Goal: Task Accomplishment & Management: Manage account settings

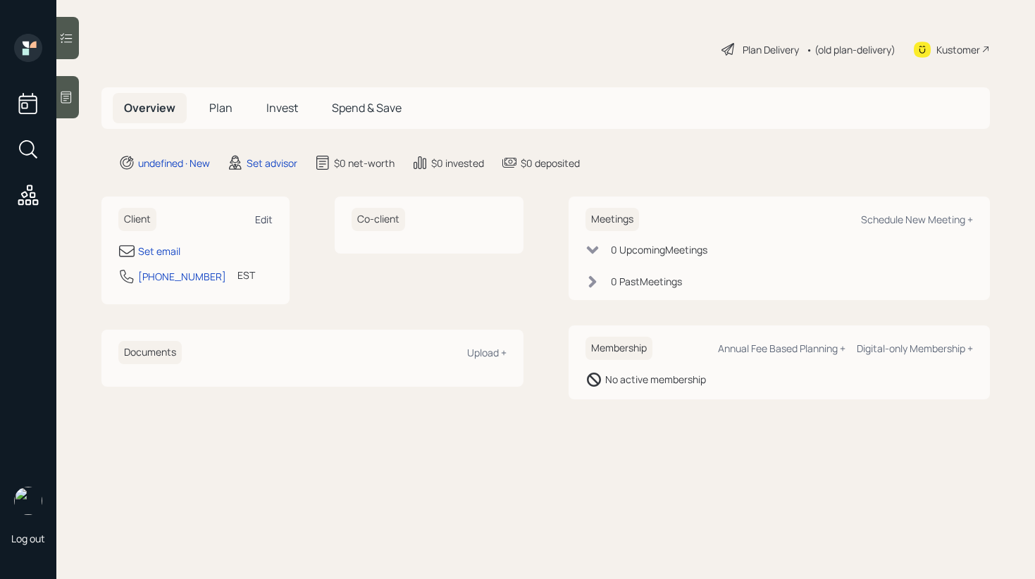
click at [257, 219] on div "Edit" at bounding box center [264, 219] width 18 height 13
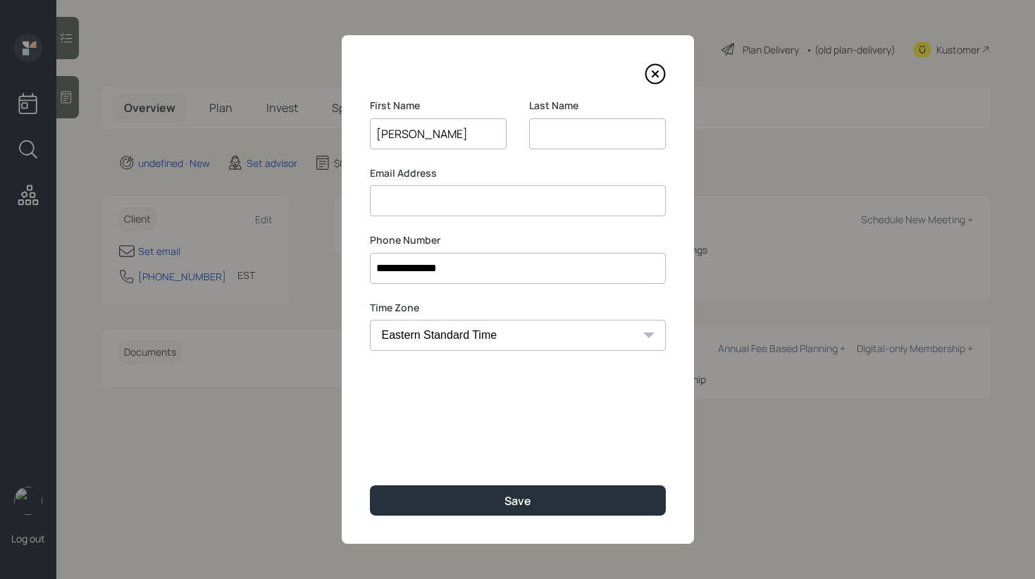
click at [420, 137] on input "[PERSON_NAME]" at bounding box center [438, 133] width 137 height 31
type input "[PERSON_NAME]"
click at [604, 133] on input at bounding box center [597, 133] width 137 height 31
paste input "[PERSON_NAME]"
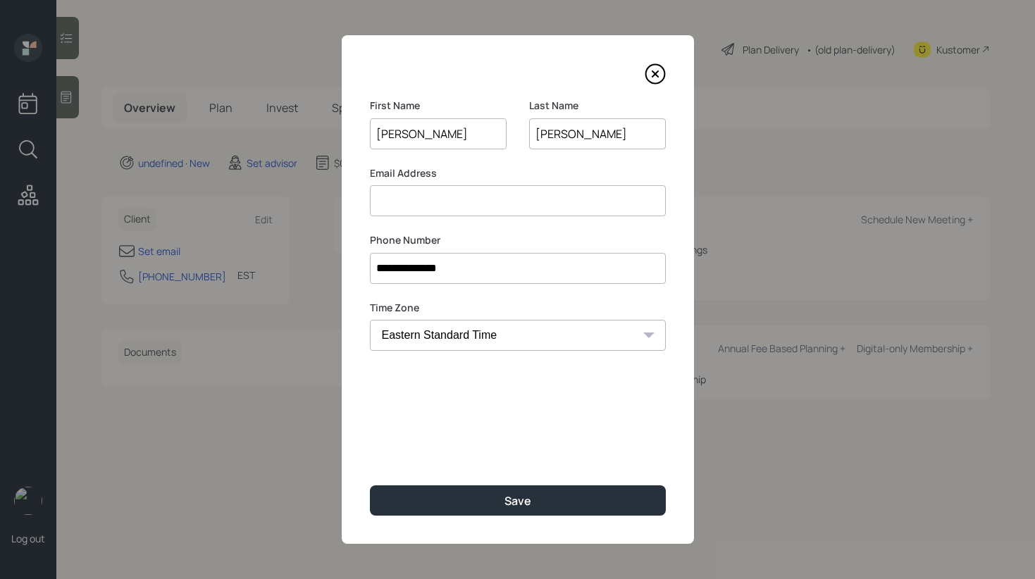
type input "[PERSON_NAME]"
click at [446, 229] on div "**********" at bounding box center [518, 289] width 352 height 509
click at [452, 204] on input at bounding box center [518, 200] width 296 height 31
click at [445, 130] on input "[PERSON_NAME]" at bounding box center [438, 133] width 137 height 31
click at [436, 204] on input at bounding box center [518, 200] width 296 height 31
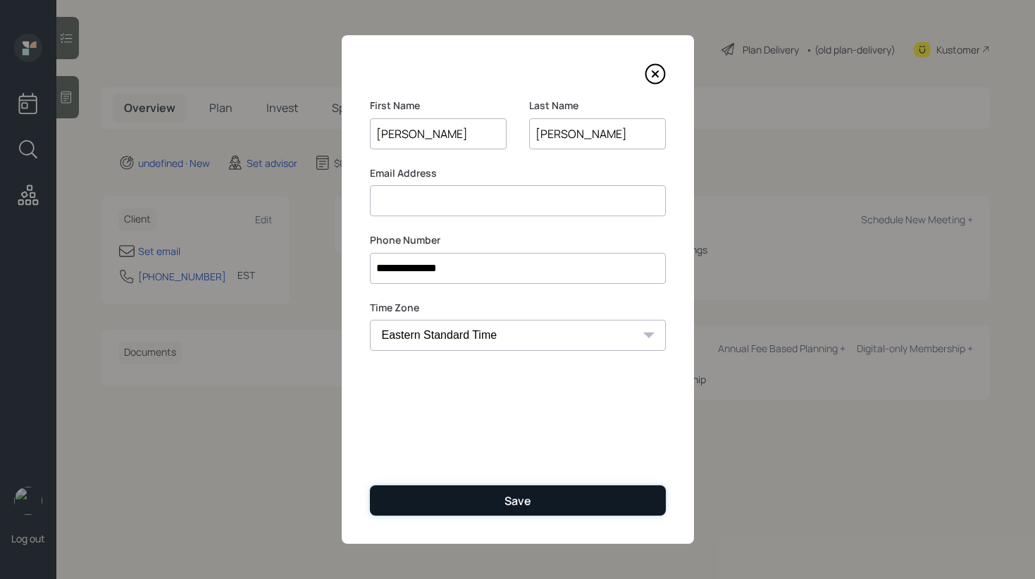
click at [447, 508] on button "Save" at bounding box center [518, 500] width 296 height 30
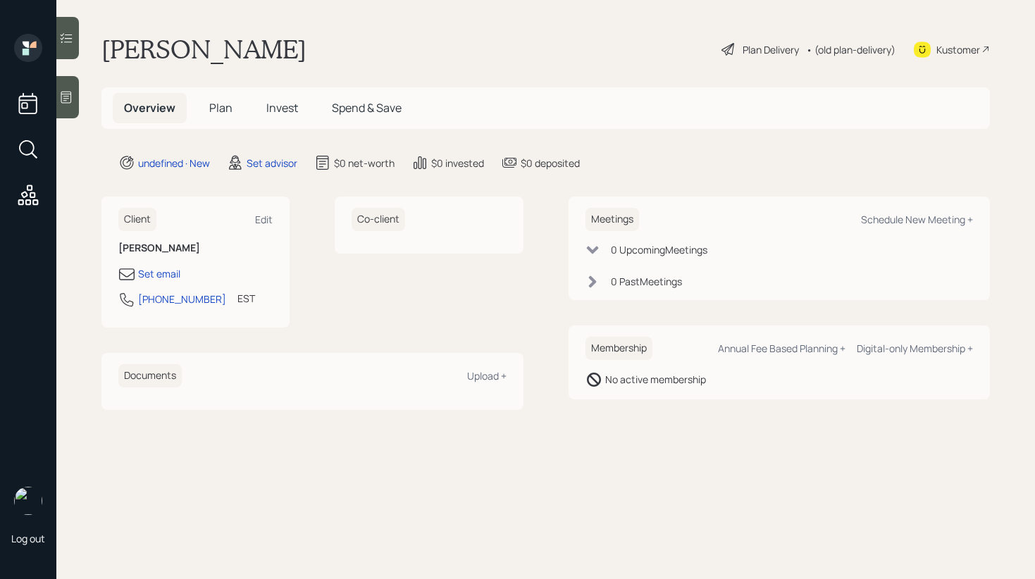
click at [70, 97] on icon at bounding box center [66, 98] width 11 height 12
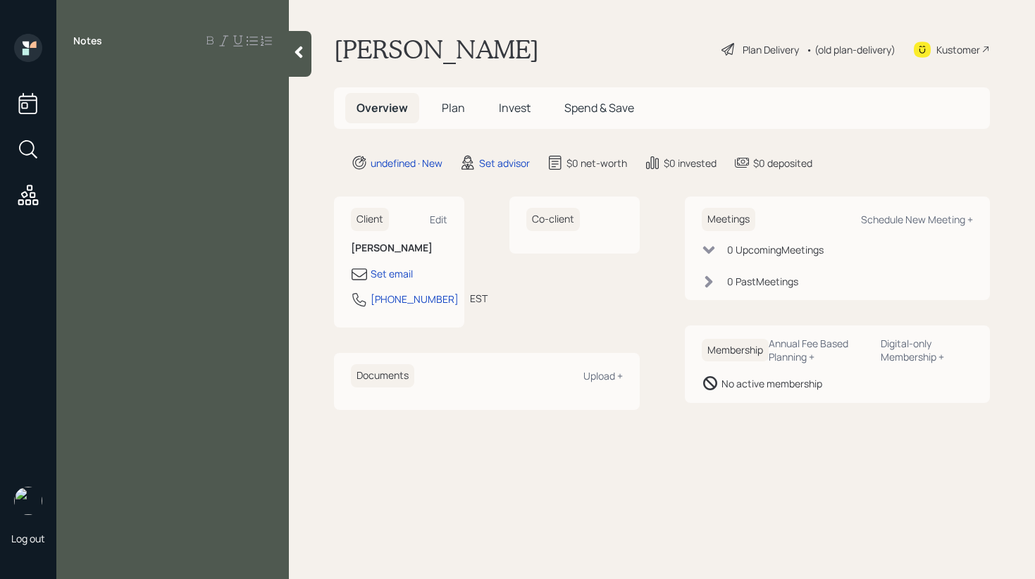
click at [296, 59] on div at bounding box center [300, 54] width 23 height 46
